Goal: Task Accomplishment & Management: Complete application form

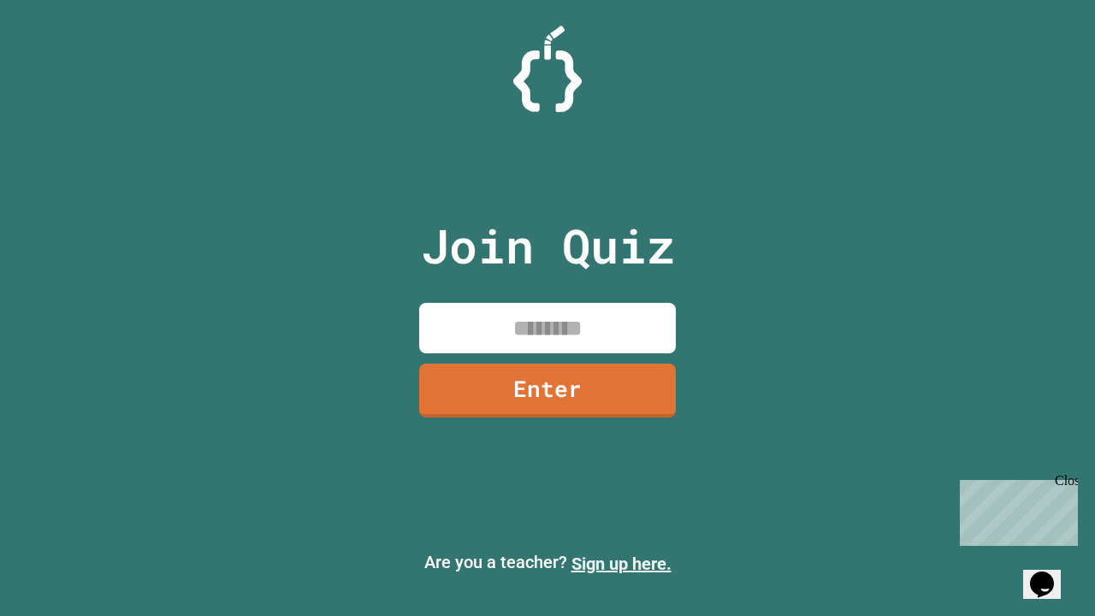
click at [621, 564] on link "Sign up here." at bounding box center [622, 564] width 100 height 21
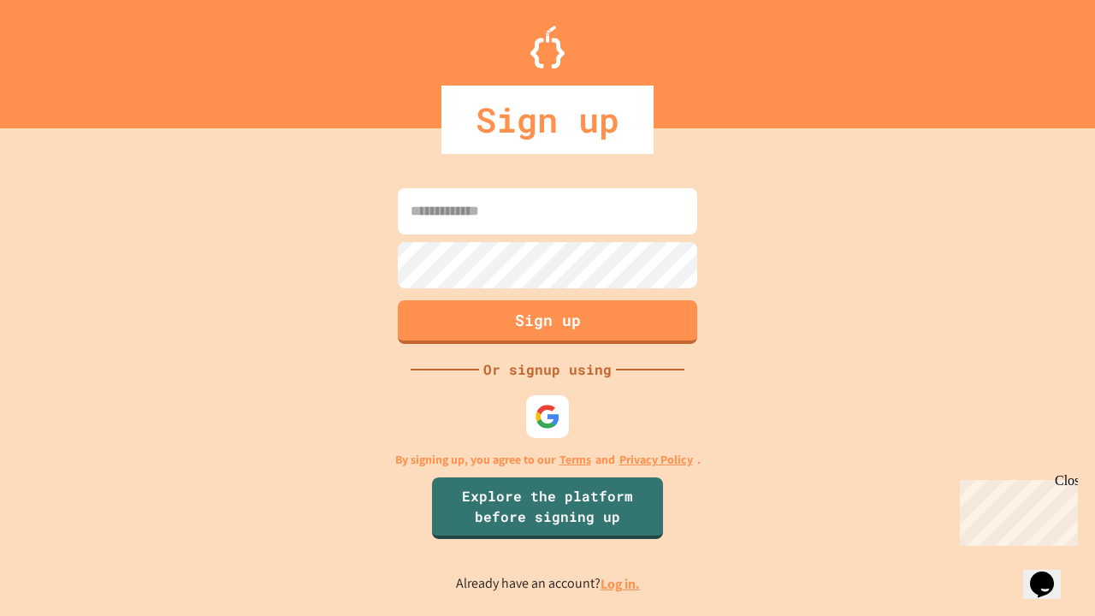
click at [621, 584] on link "Log in." at bounding box center [620, 584] width 39 height 18
